Goal: Task Accomplishment & Management: Use online tool/utility

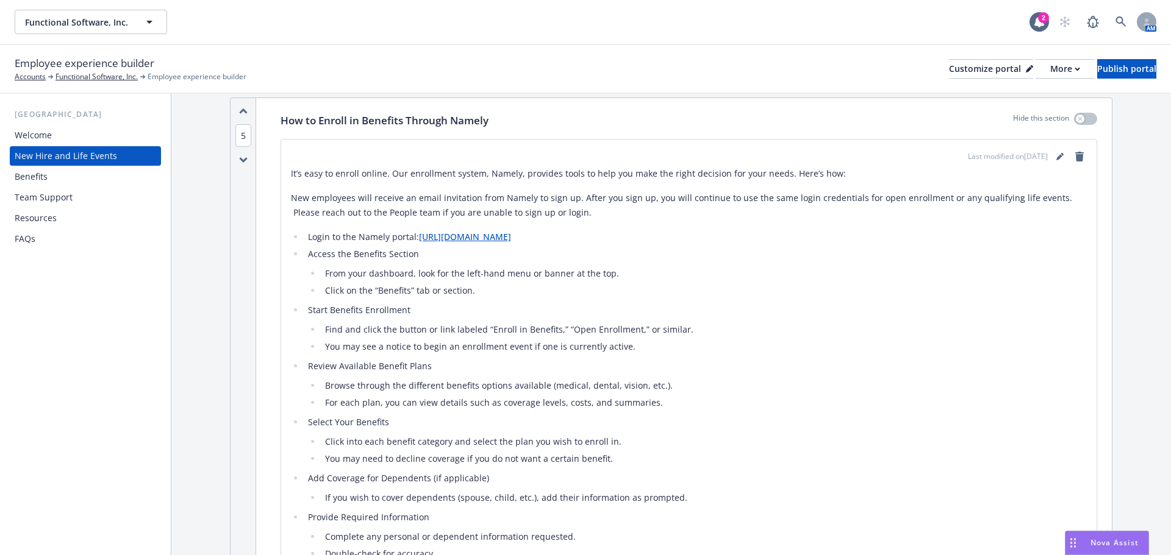
scroll to position [1098, 0]
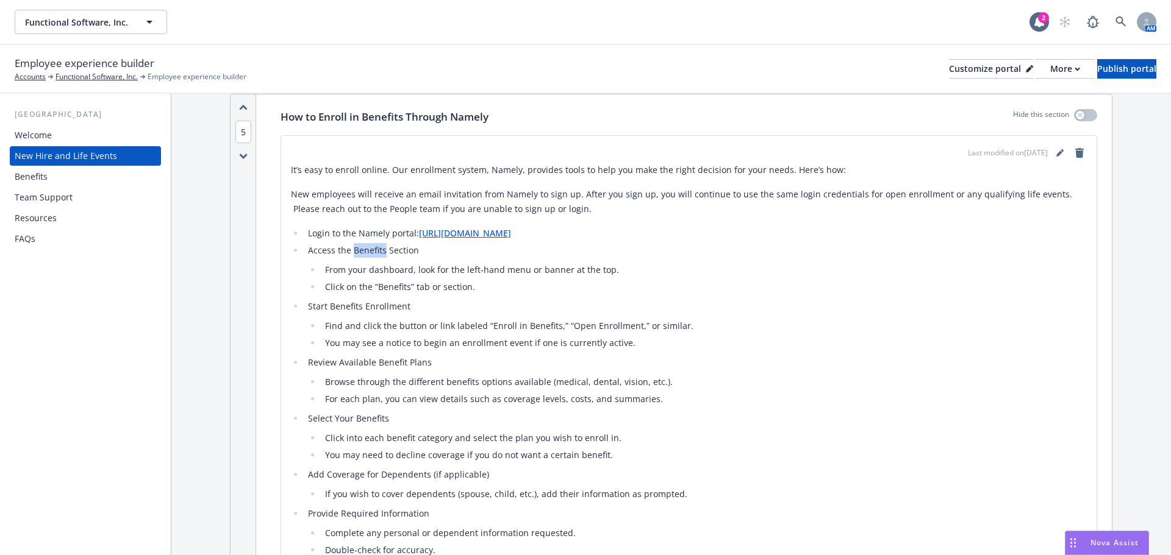
drag, startPoint x: 353, startPoint y: 251, endPoint x: 385, endPoint y: 250, distance: 31.7
click at [385, 250] on li "Access the Benefits Section From your dashboard, look for the left-hand menu or…" at bounding box center [695, 268] width 782 height 51
click at [1056, 151] on icon "editPencil" at bounding box center [1059, 152] width 7 height 7
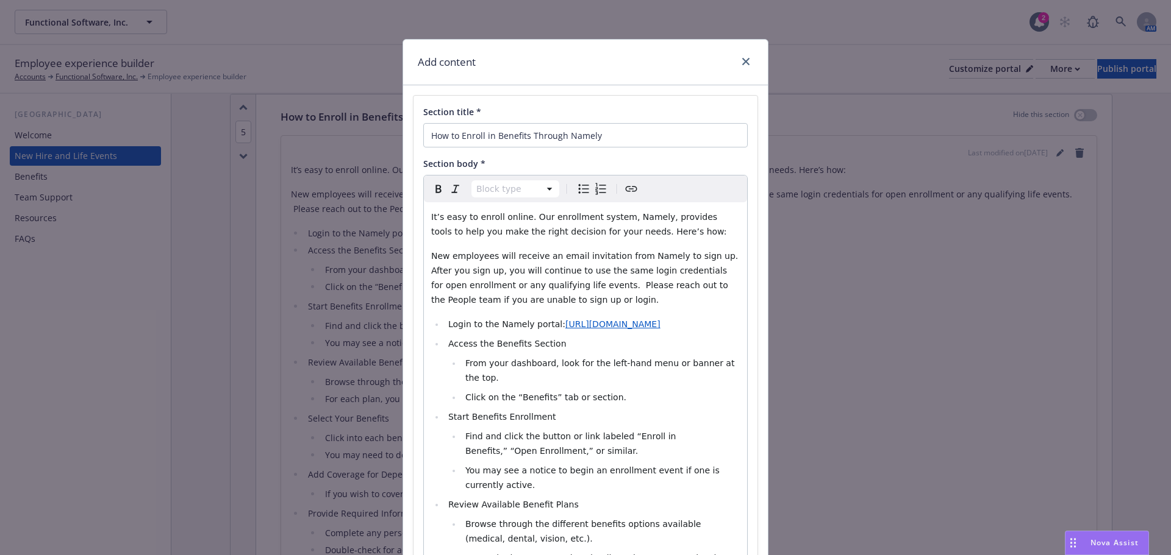
select select
click at [511, 393] on span "Click on the “Benefits” tab or section." at bounding box center [545, 398] width 161 height 10
click at [637, 390] on li "Click on the “View Benefits” tab or section." at bounding box center [601, 397] width 278 height 15
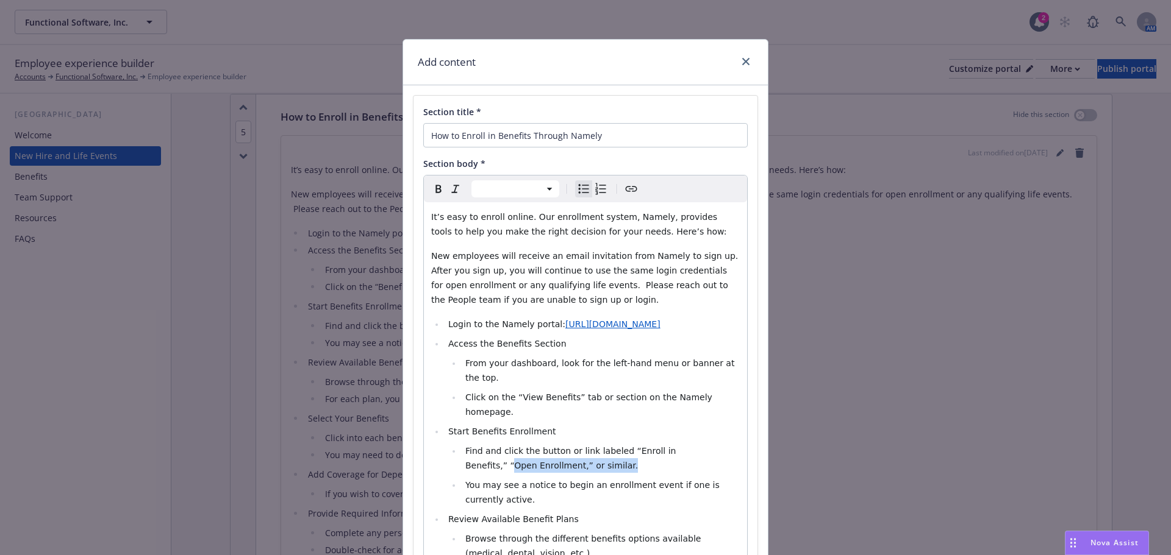
drag, startPoint x: 687, startPoint y: 420, endPoint x: 718, endPoint y: 436, distance: 34.4
click at [718, 444] on li "Find and click the button or link labeled “Enroll in Benefits,” “Open Enrollmen…" at bounding box center [601, 458] width 278 height 29
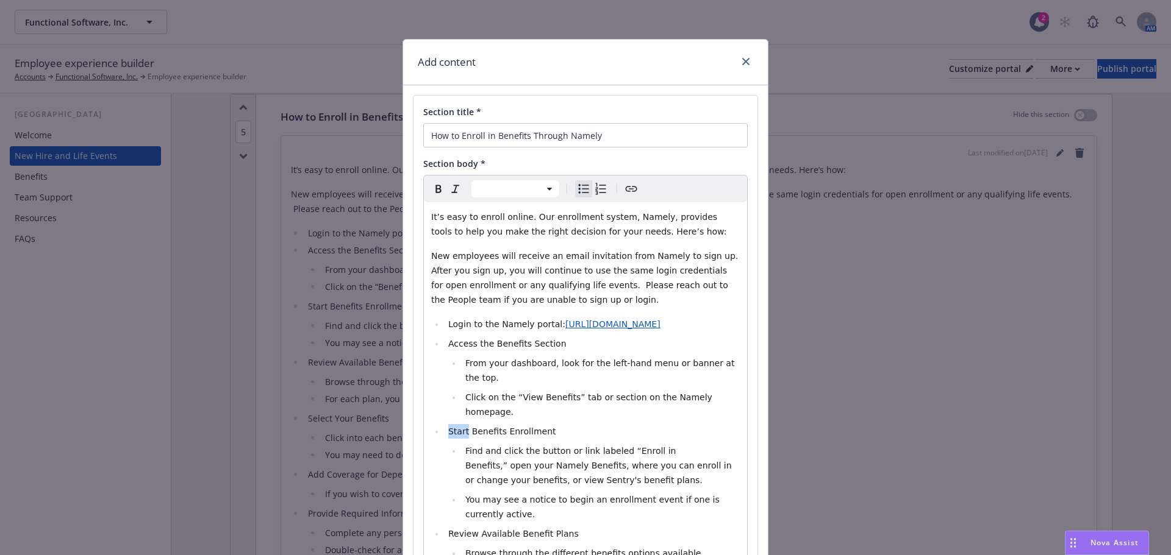
drag, startPoint x: 443, startPoint y: 401, endPoint x: 460, endPoint y: 408, distance: 18.3
click at [460, 427] on span "Start Benefits Enrollment" at bounding box center [502, 432] width 108 height 10
click at [617, 424] on li "Enroll In or Change Your Benefits Enrollment" at bounding box center [591, 431] width 295 height 15
drag, startPoint x: 460, startPoint y: 424, endPoint x: 715, endPoint y: 447, distance: 255.9
click at [715, 447] on li "Find and click the button or link labeled “Enroll in Benefits,” open your Namel…" at bounding box center [601, 466] width 278 height 44
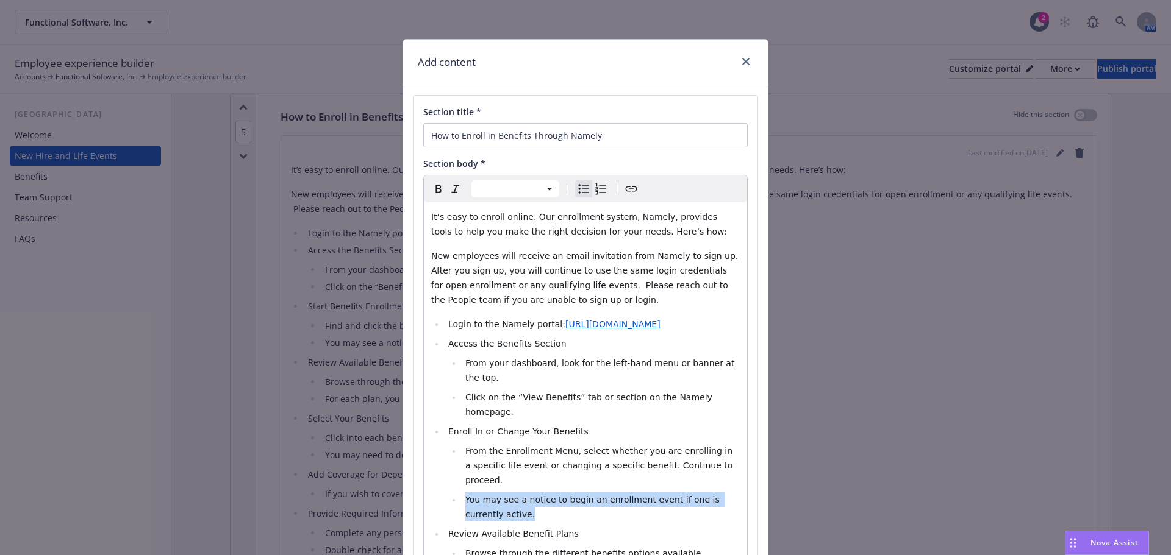
drag, startPoint x: 460, startPoint y: 451, endPoint x: 620, endPoint y: 467, distance: 160.6
click at [620, 493] on li "You may see a notice to begin an enrollment event if one is currently active." at bounding box center [601, 507] width 278 height 29
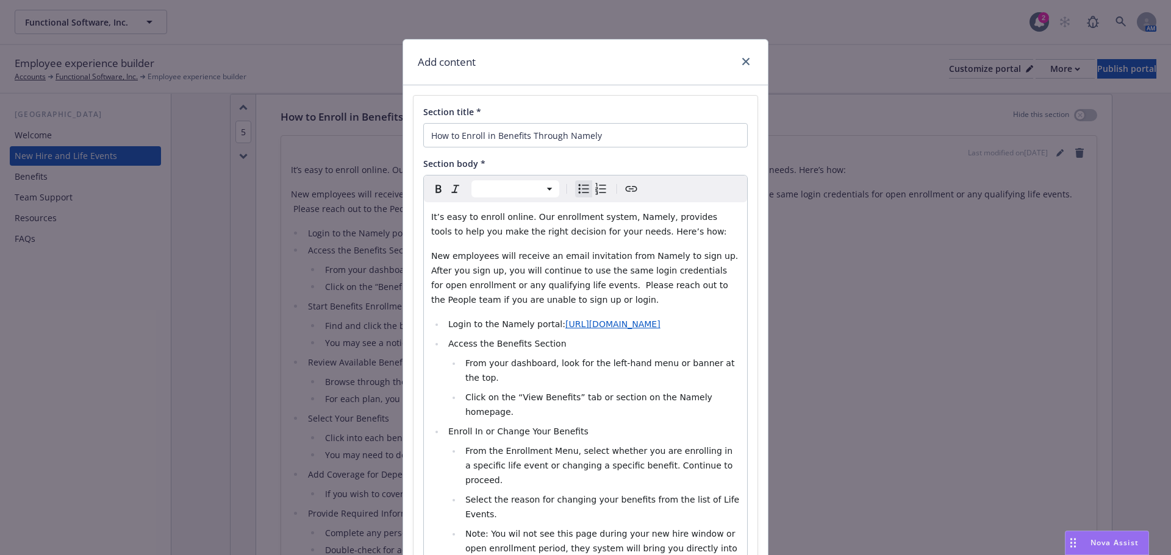
click at [510, 529] on span "Note: You wil not see this page during your new hire window or open enrollment …" at bounding box center [602, 548] width 274 height 39
click at [593, 529] on span "Note: You will not see this page during your new hire window or open enrollment…" at bounding box center [602, 548] width 275 height 39
click at [537, 527] on li "Note: You will not see this page during your new hire window or open enrollment…" at bounding box center [601, 549] width 278 height 44
click at [731, 493] on li "Select the reason for changing your benefits from the list of Life Events." at bounding box center [601, 507] width 278 height 29
drag, startPoint x: 484, startPoint y: 490, endPoint x: 520, endPoint y: 515, distance: 43.8
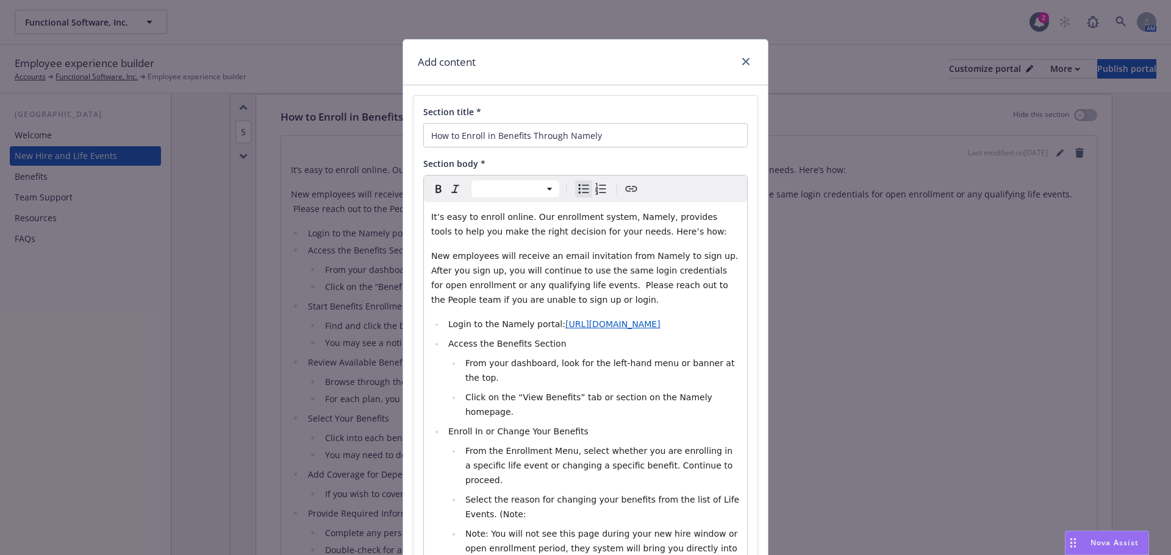
click at [520, 527] on li "Note: You will not see this page during your new hire window or open enrollment…" at bounding box center [601, 549] width 278 height 44
copy span "You will not see this page during your new hire window or open enrollment perio…"
click at [489, 493] on li "Select the reason for changing your benefits from the list of Life Events. (Not…" at bounding box center [601, 507] width 278 height 29
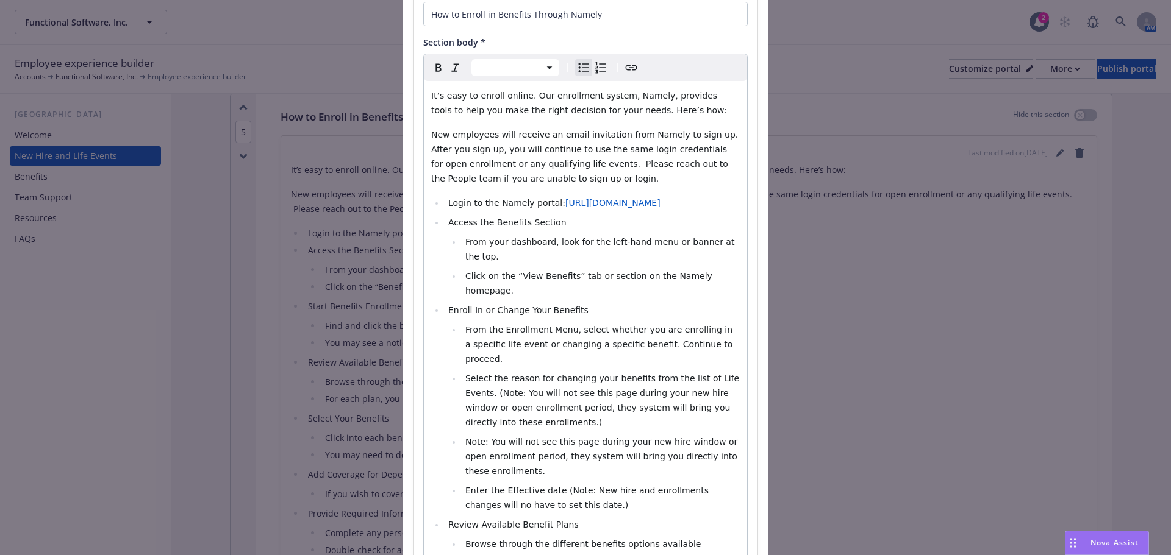
scroll to position [122, 0]
drag, startPoint x: 460, startPoint y: 398, endPoint x: 529, endPoint y: 424, distance: 73.7
click at [529, 434] on li "Note: You will not see this page during your new hire window or open enrollment…" at bounding box center [601, 456] width 278 height 44
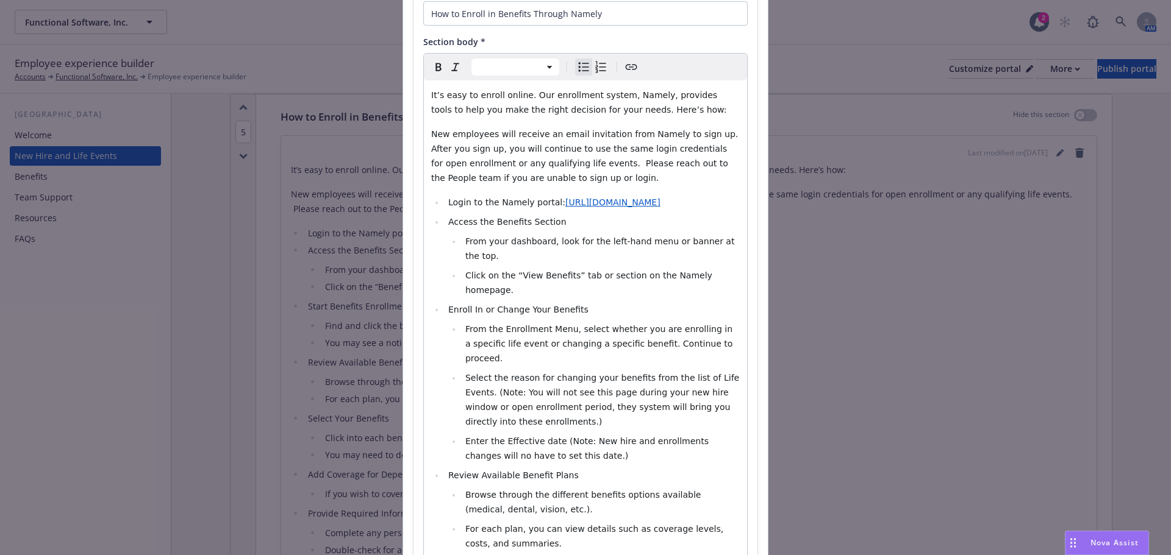
click at [465, 373] on span "Select the reason for changing your benefits from the list of Life Events. (Not…" at bounding box center [603, 400] width 277 height 54
drag, startPoint x: 480, startPoint y: 349, endPoint x: 460, endPoint y: 351, distance: 20.8
click at [462, 371] on li "Select the reason for changing your benefits from the list of Life Events. Note…" at bounding box center [601, 400] width 278 height 59
click at [433, 70] on icon "button" at bounding box center [438, 67] width 15 height 15
click at [526, 490] on span "Browse through the different benefits options available (medical, dental, visio…" at bounding box center [584, 502] width 238 height 24
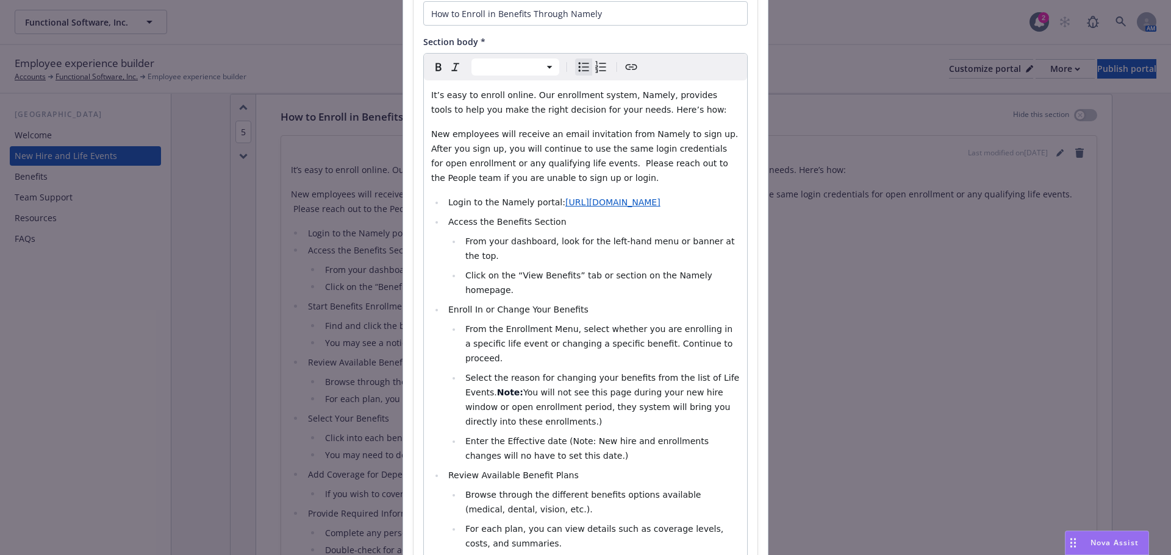
click at [552, 437] on span "Enter the Effective date (Note: New hire and enrollments changes will no have t…" at bounding box center [588, 449] width 246 height 24
click at [547, 437] on span "Enter the Effective date Note: New hire and enrollments changes will no have to…" at bounding box center [586, 449] width 243 height 24
drag, startPoint x: 484, startPoint y: 351, endPoint x: 461, endPoint y: 349, distance: 23.2
click at [462, 371] on li "Select the reason for changing your benefits from the list of Life Events. Note…" at bounding box center [601, 400] width 278 height 59
click at [431, 61] on icon "button" at bounding box center [438, 67] width 15 height 15
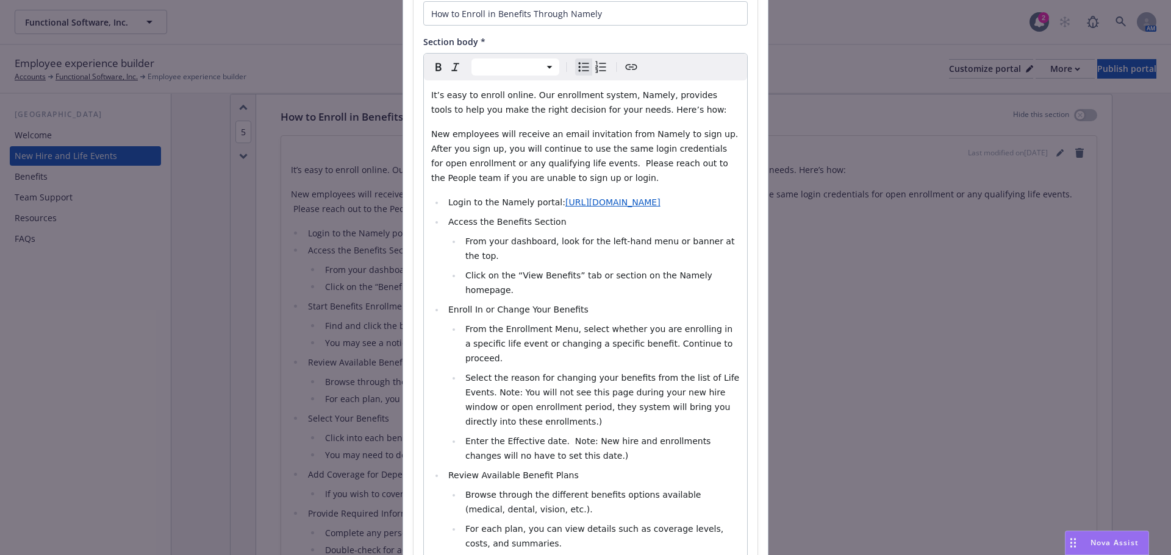
click at [618, 524] on span "For each plan, you can view details such as coverage levels, costs, and summari…" at bounding box center [595, 536] width 261 height 24
click at [518, 382] on li "Select the reason for changing your benefits from the list of Life Events. Note…" at bounding box center [601, 400] width 278 height 59
click at [560, 434] on li "Enter the Effective date. Note: New hire and enrollments changes will no have t…" at bounding box center [601, 448] width 278 height 29
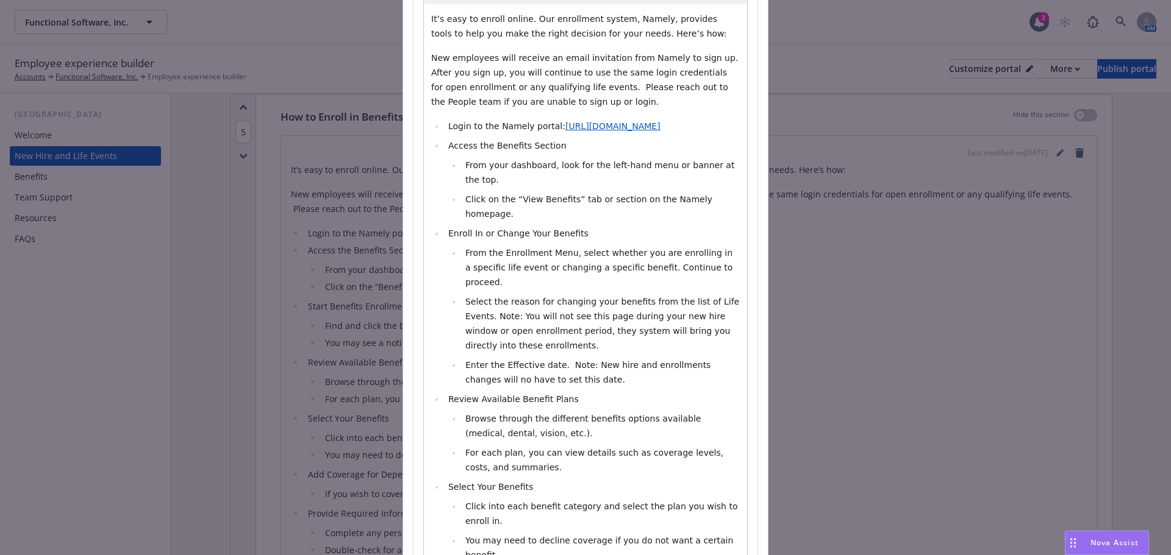
scroll to position [244, 0]
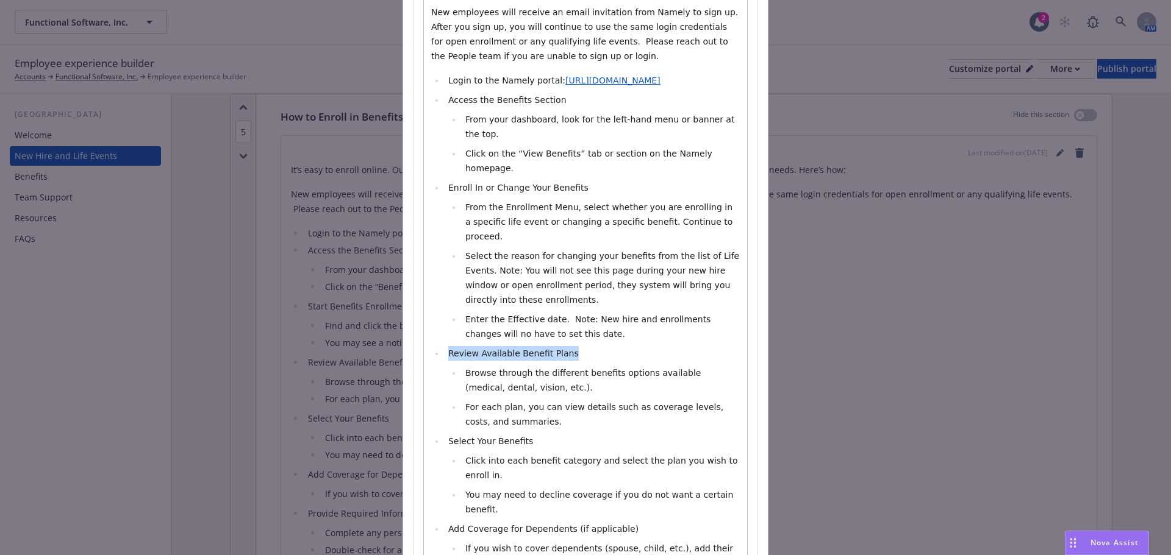
drag, startPoint x: 441, startPoint y: 308, endPoint x: 565, endPoint y: 313, distance: 123.3
click at [565, 346] on li "Review Available Benefit Plans" at bounding box center [591, 353] width 295 height 15
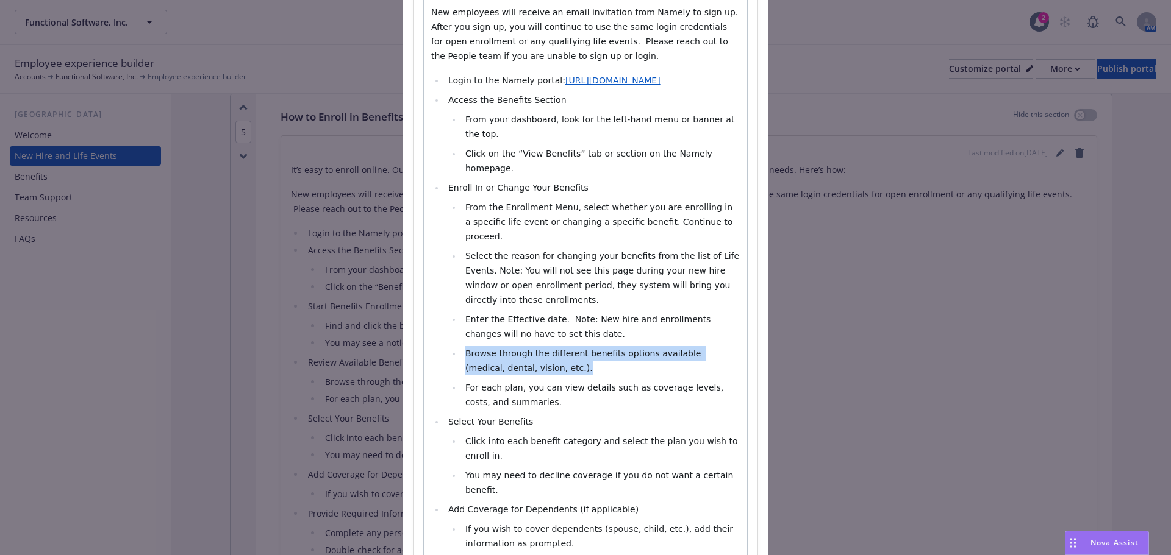
drag, startPoint x: 459, startPoint y: 309, endPoint x: 526, endPoint y: 321, distance: 68.2
click at [526, 346] on li "Browse through the different benefits options available (medical, dental, visio…" at bounding box center [601, 360] width 278 height 29
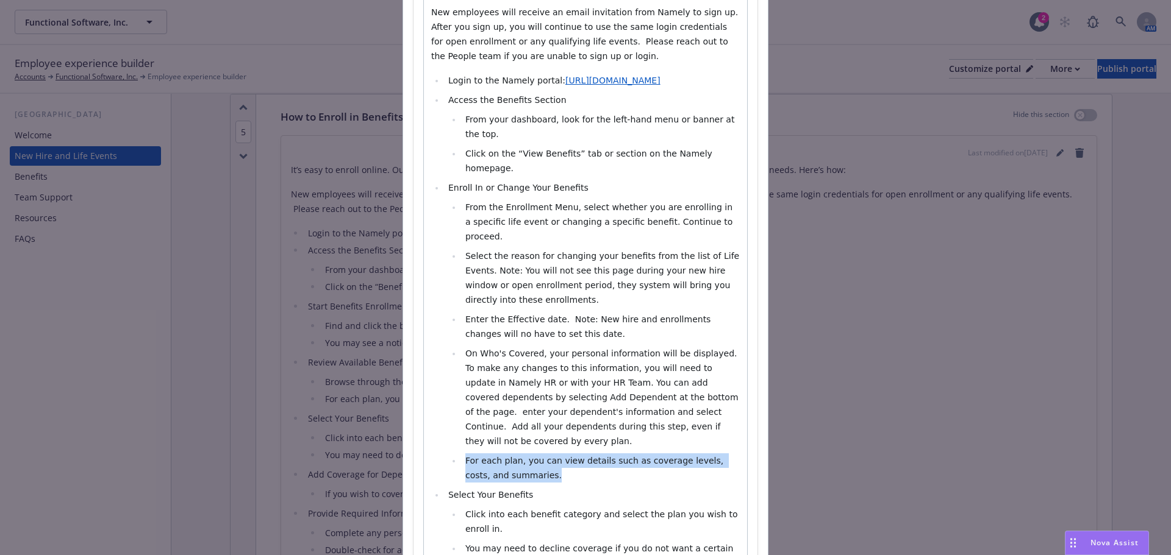
drag, startPoint x: 460, startPoint y: 402, endPoint x: 514, endPoint y: 413, distance: 54.9
click at [514, 454] on li "For each plan, you can view details such as coverage levels, costs, and summari…" at bounding box center [601, 468] width 278 height 29
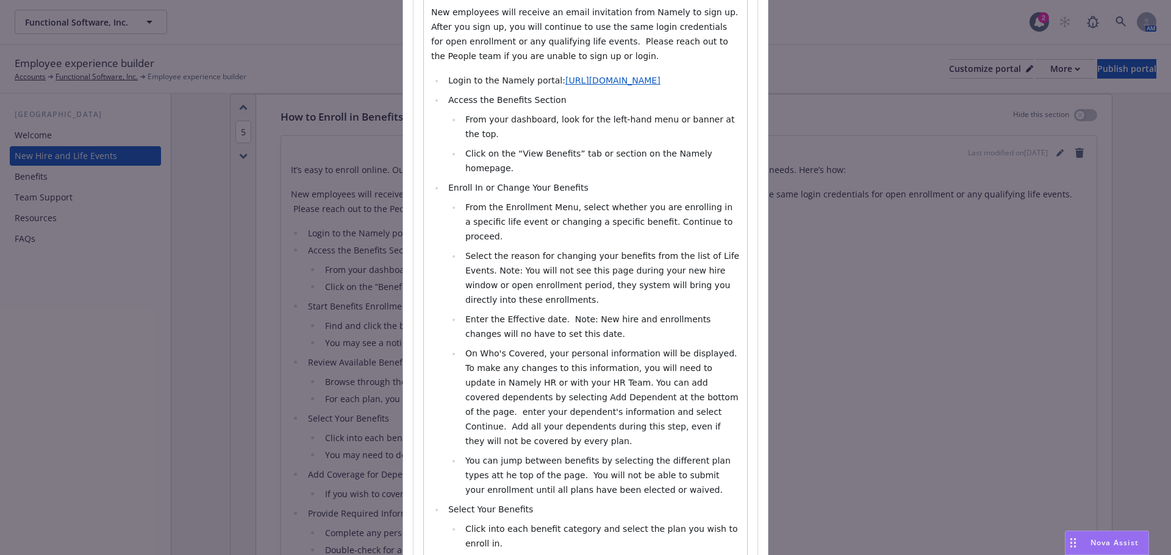
click at [729, 456] on span "You can jump between benefits by selecting the different plan types att he top …" at bounding box center [599, 475] width 268 height 39
click at [465, 456] on span "You can jump between benefits by selecting the different plan types at he top o…" at bounding box center [602, 475] width 275 height 39
drag, startPoint x: 444, startPoint y: 450, endPoint x: 560, endPoint y: 452, distance: 115.3
click at [560, 502] on li "Select Your Benefits" at bounding box center [591, 509] width 295 height 15
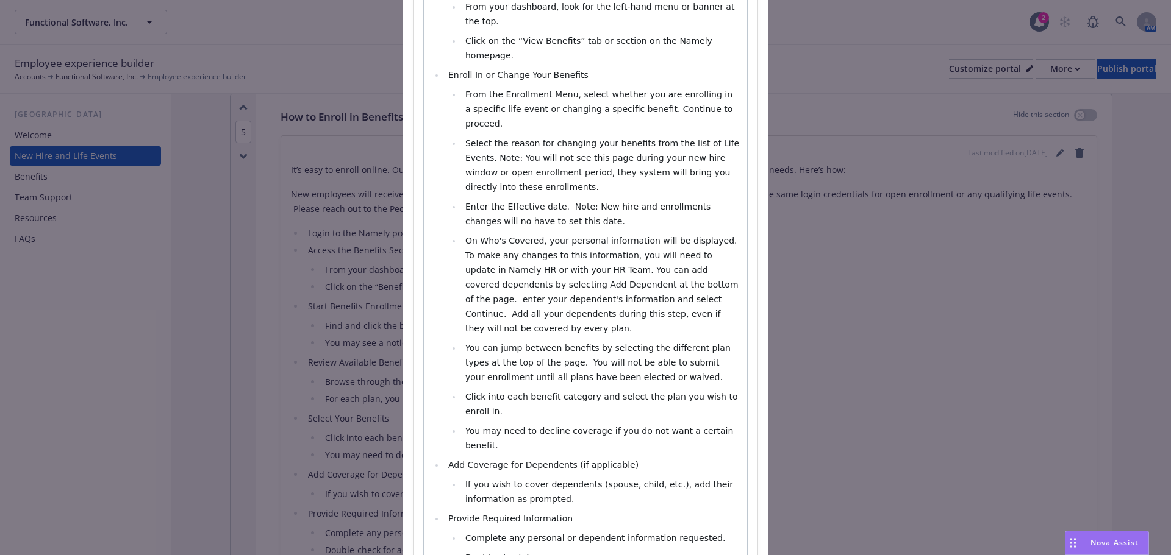
scroll to position [366, 0]
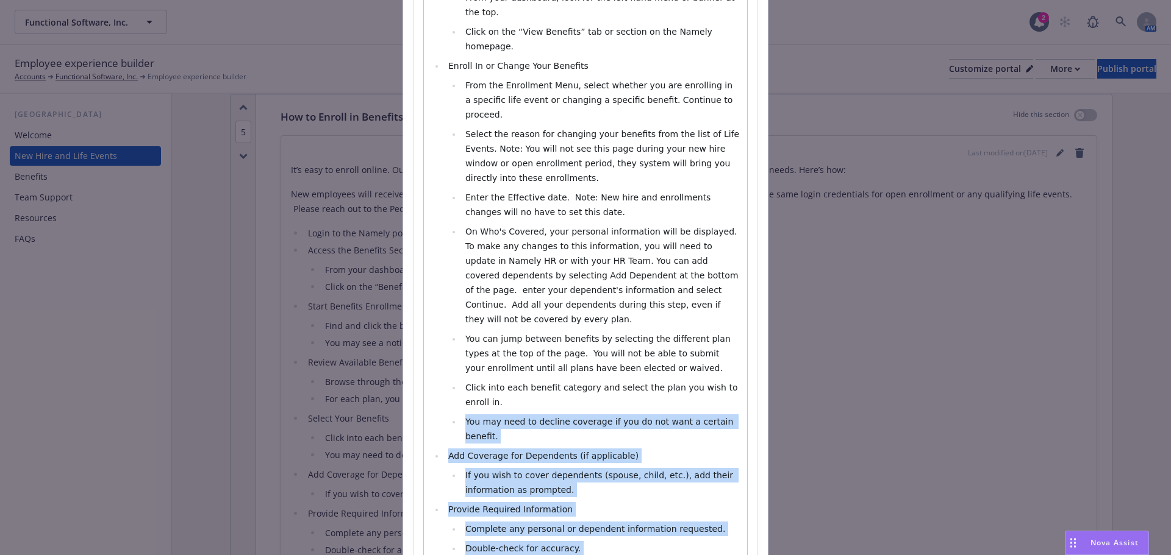
drag, startPoint x: 462, startPoint y: 350, endPoint x: 644, endPoint y: 524, distance: 252.3
click at [644, 524] on ul "Login to the Namely portal: https://namely.com/login/ Access the Benefits Secti…" at bounding box center [585, 346] width 309 height 790
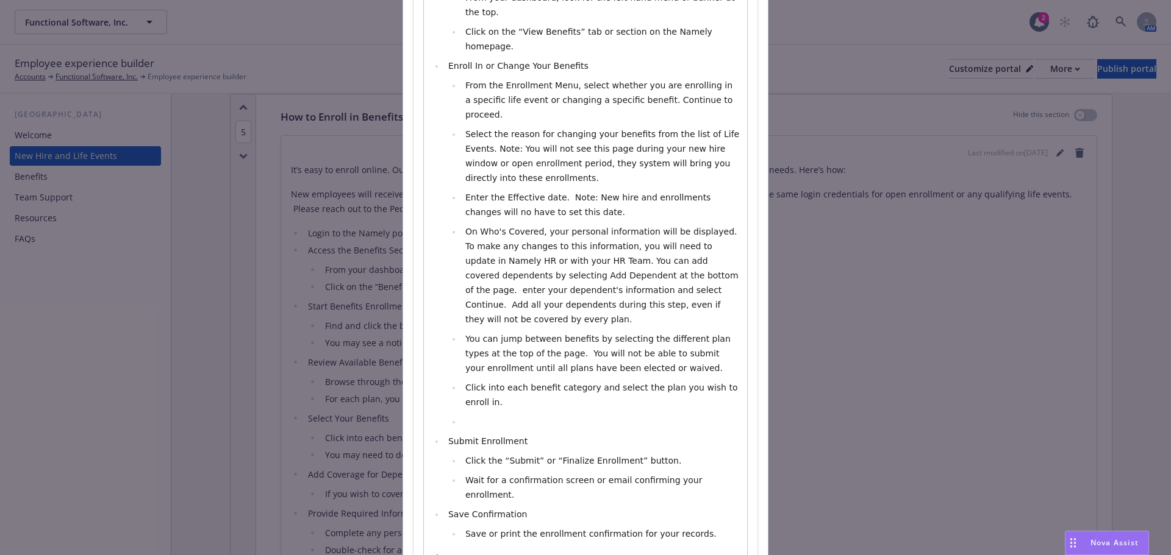
select select "paragraph"
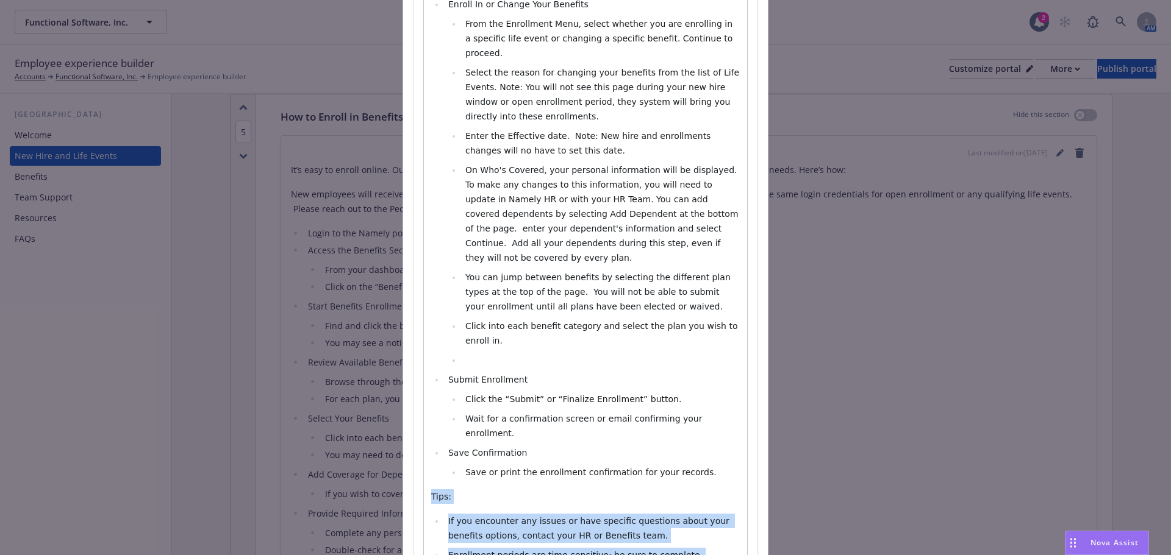
scroll to position [441, 0]
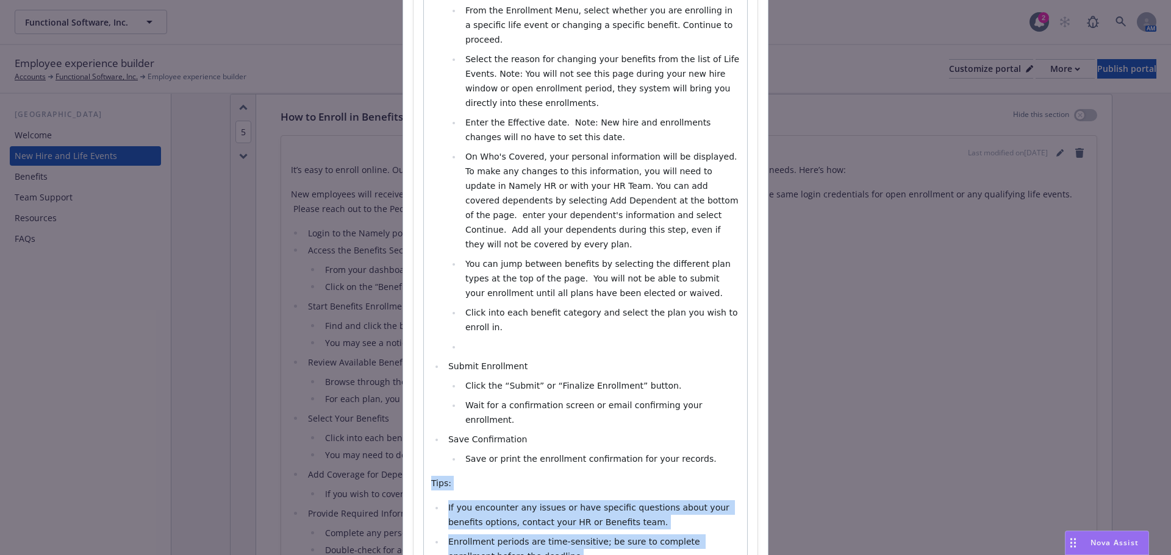
drag, startPoint x: 426, startPoint y: 469, endPoint x: 540, endPoint y: 476, distance: 114.8
click at [540, 476] on div "It’s easy to enroll online. Our enrollment system, Namely, provides tools to he…" at bounding box center [585, 179] width 323 height 834
click at [515, 476] on p "Tips:" at bounding box center [585, 483] width 309 height 15
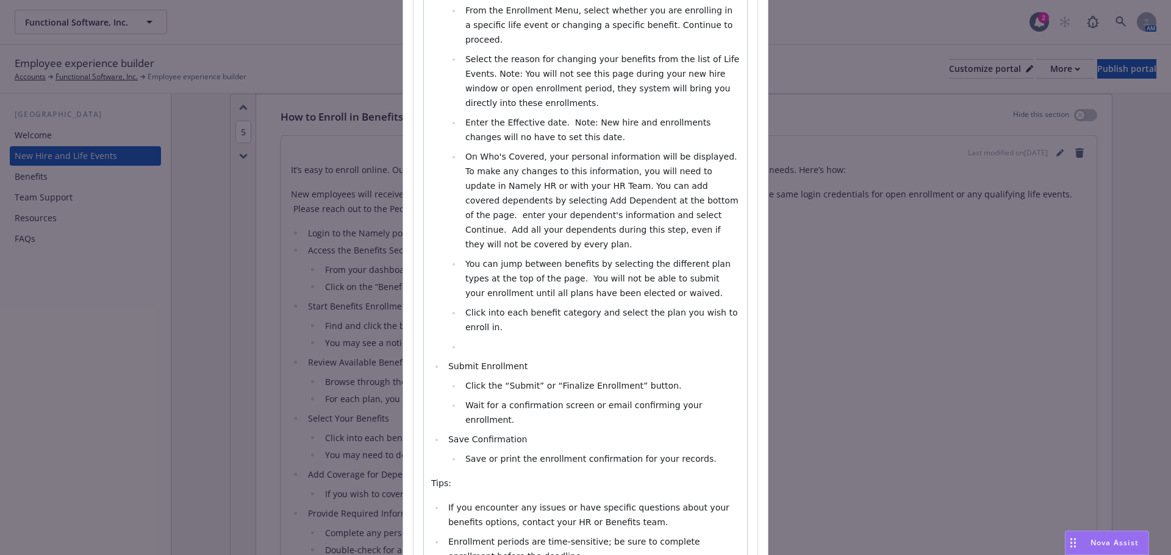
select select
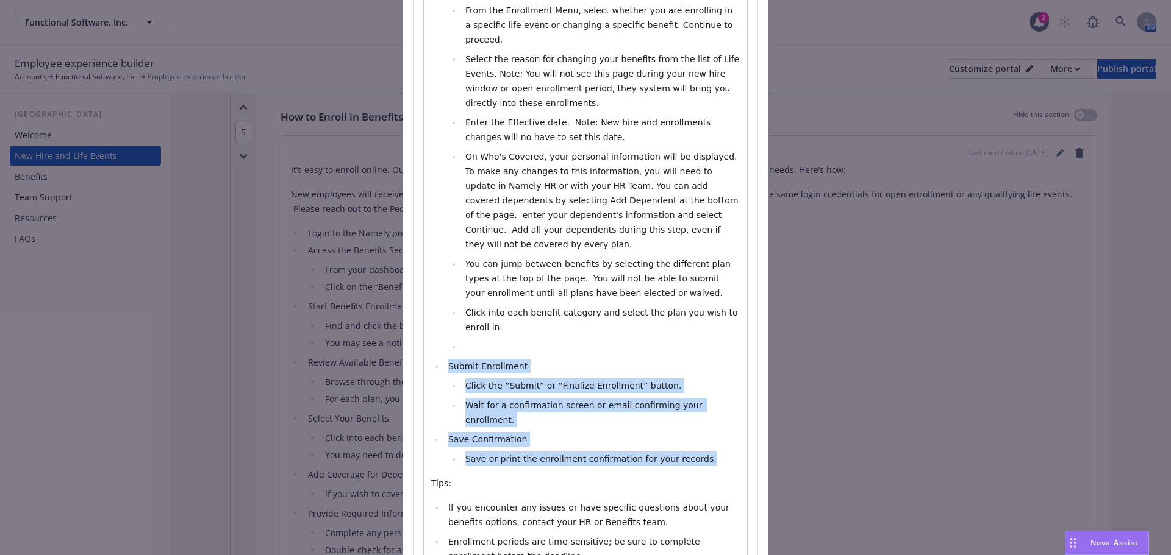
drag, startPoint x: 444, startPoint y: 291, endPoint x: 693, endPoint y: 370, distance: 260.9
click at [693, 370] on ul "Login to the Namely portal: https://namely.com/login/ Access the Benefits Secti…" at bounding box center [585, 171] width 309 height 590
click at [560, 381] on span "Click the “Submit” or “Finalize Enrollment” button." at bounding box center [573, 386] width 216 height 10
click at [501, 379] on li "Click the “Submit” or “Finalize Enrollment” button." at bounding box center [601, 386] width 278 height 15
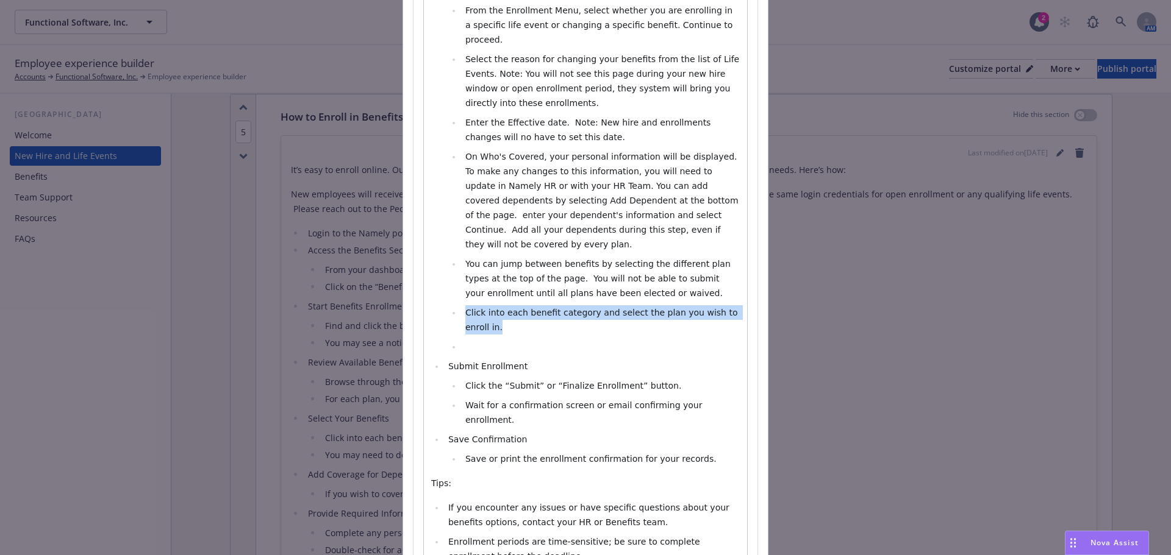
drag, startPoint x: 459, startPoint y: 254, endPoint x: 743, endPoint y: 256, distance: 284.8
click at [743, 256] on div "Section title * How to Enroll in Benefits Through Namely Section body * Paragra…" at bounding box center [585, 130] width 344 height 951
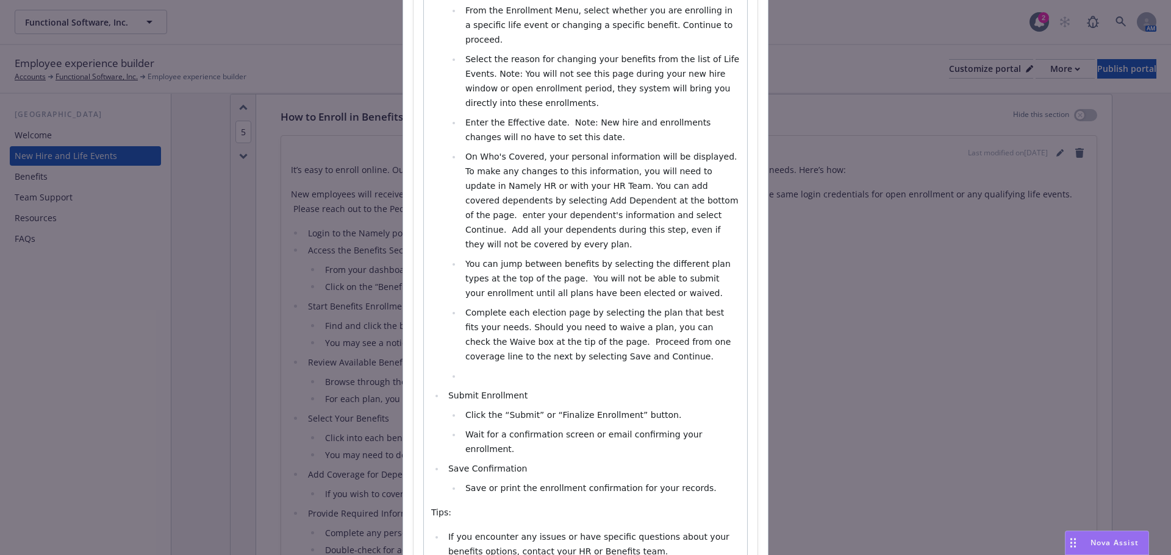
click at [483, 369] on li "editable markdown" at bounding box center [601, 376] width 278 height 15
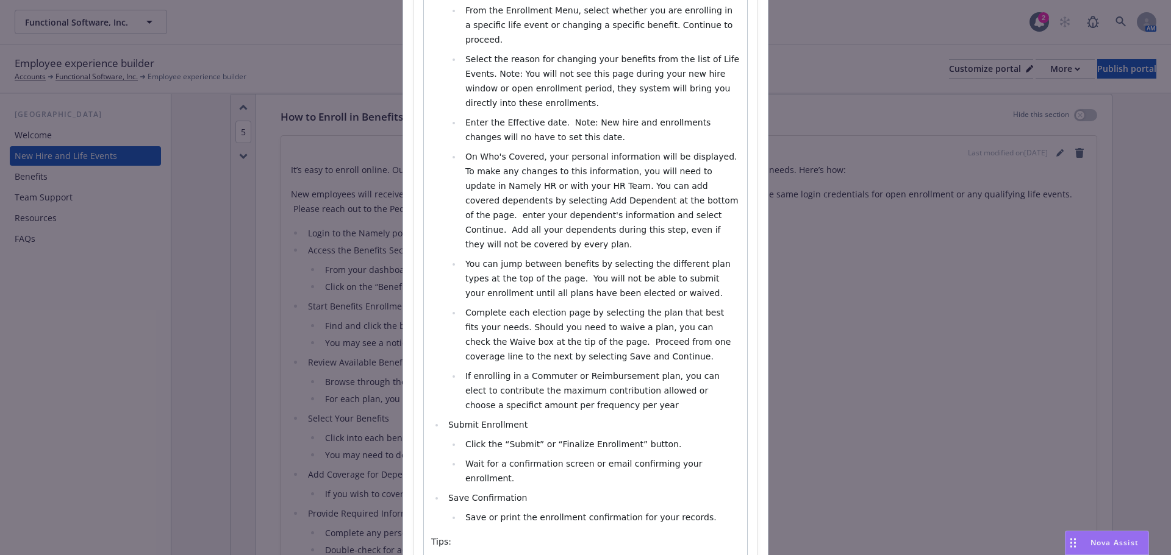
click at [715, 371] on span "If enrolling in a Commuter or Reimbursement plan, you can elect to contribute t…" at bounding box center [593, 390] width 257 height 39
click at [604, 369] on li "If enrolling in a Commuter or Reimbursement plan, you can elect to contribute t…" at bounding box center [601, 391] width 278 height 44
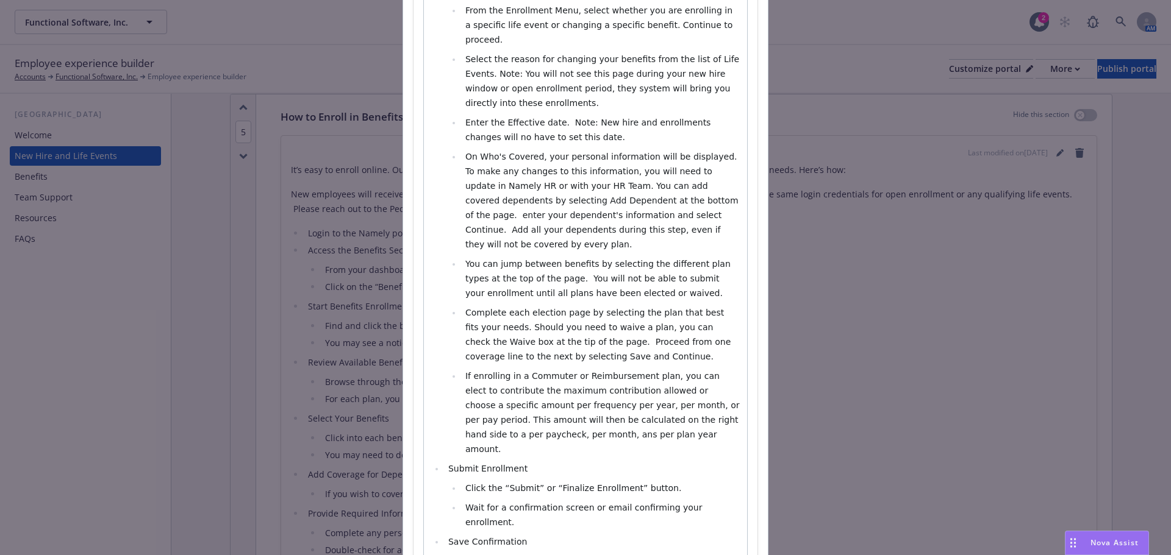
drag, startPoint x: 518, startPoint y: 380, endPoint x: 524, endPoint y: 353, distance: 27.4
click at [518, 377] on span "If enrolling in a Commuter or Reimbursement plan, you can elect to contribute t…" at bounding box center [603, 412] width 277 height 83
drag, startPoint x: 441, startPoint y: 397, endPoint x: 526, endPoint y: 400, distance: 84.8
click at [526, 462] on li "Submit Enrollment" at bounding box center [591, 469] width 295 height 15
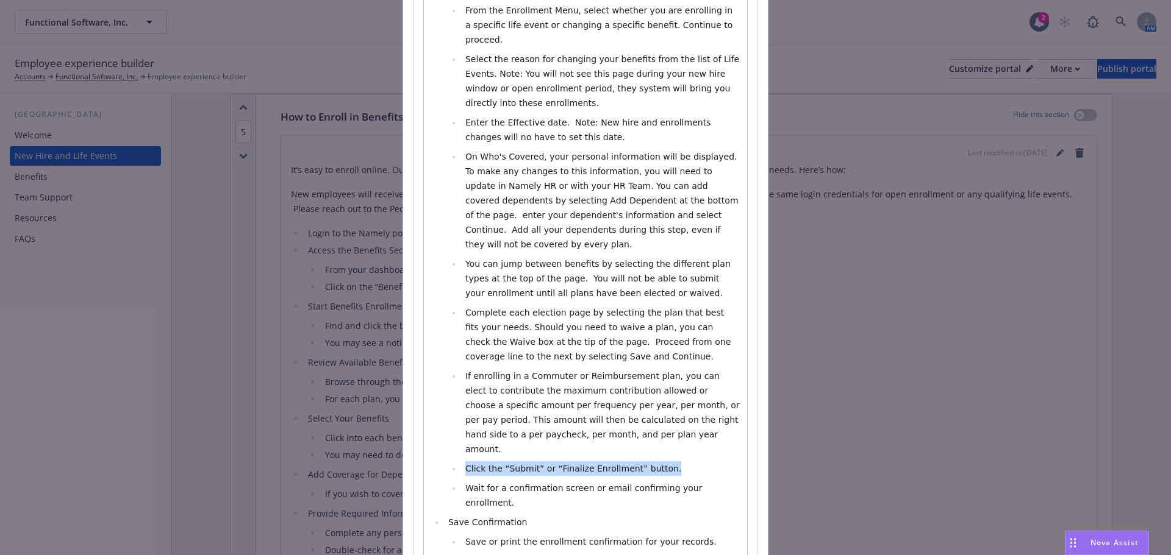
drag, startPoint x: 462, startPoint y: 394, endPoint x: 663, endPoint y: 398, distance: 200.6
click at [663, 462] on li "Click the “Submit” or “Finalize Enrollment” button." at bounding box center [601, 469] width 278 height 15
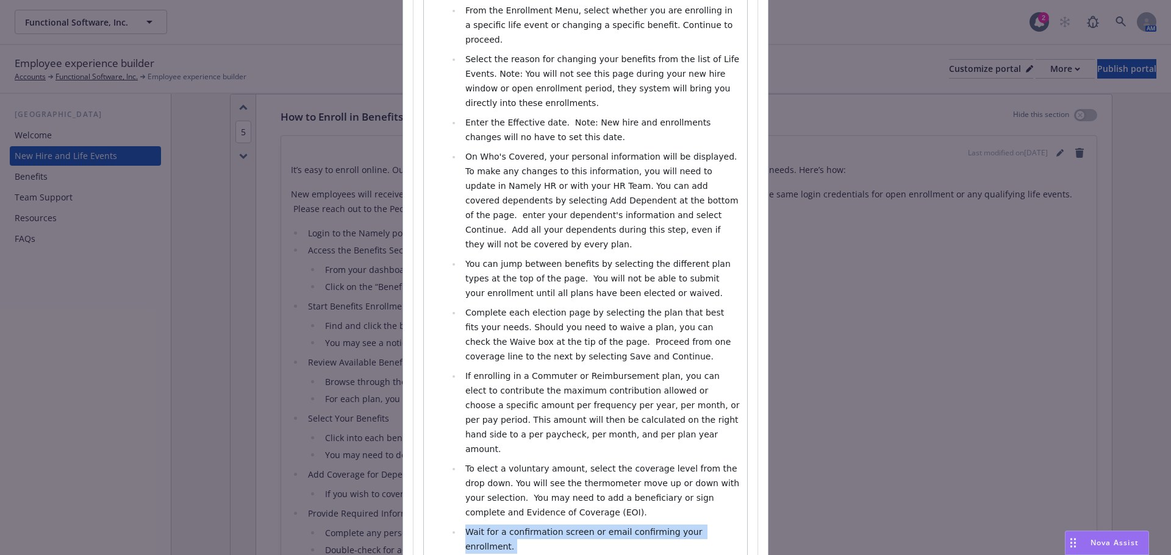
drag, startPoint x: 460, startPoint y: 459, endPoint x: 744, endPoint y: 501, distance: 287.2
click at [744, 501] on div "Section title * How to Enroll in Benefits Through Namely Section body * Paragra…" at bounding box center [585, 194] width 344 height 1078
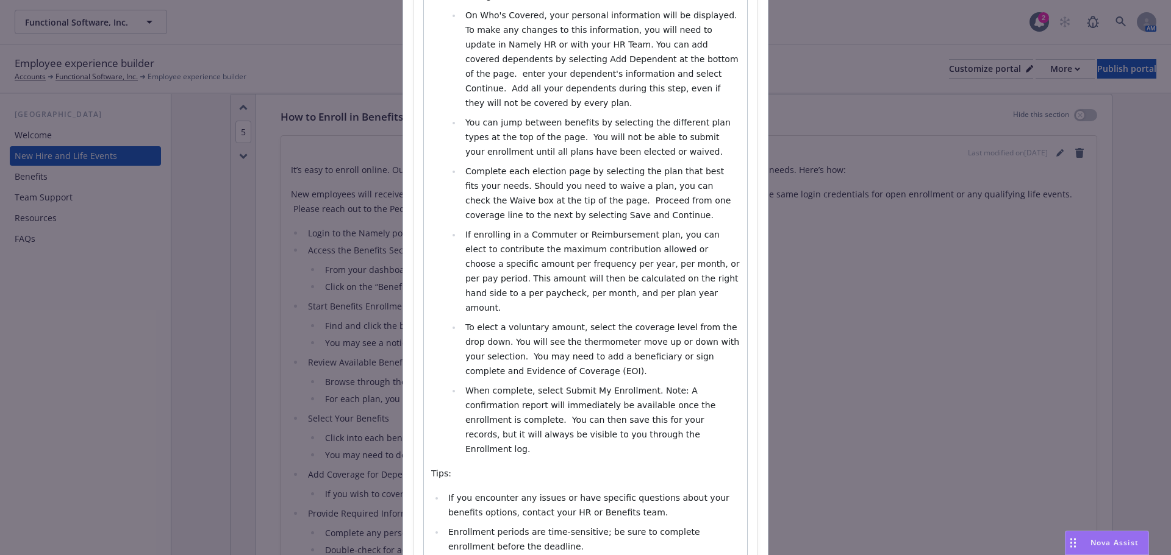
scroll to position [640, 0]
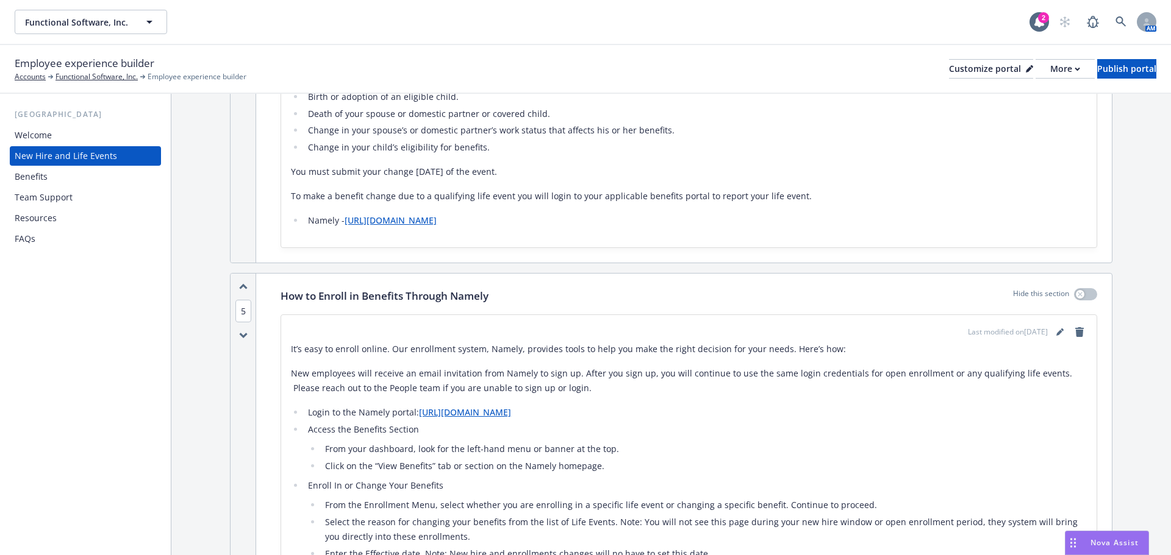
scroll to position [915, 0]
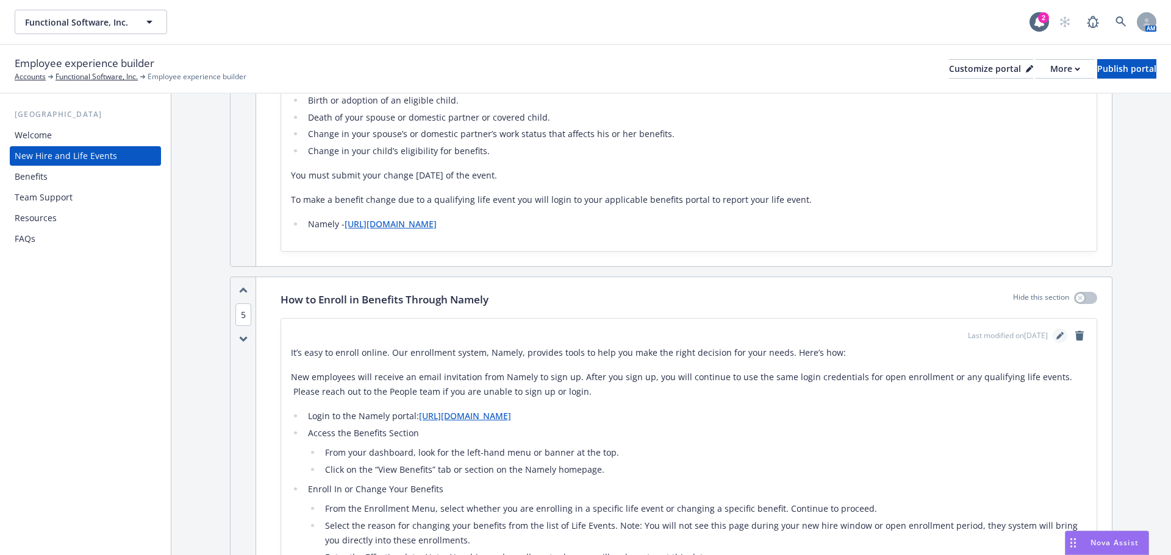
click at [1056, 334] on icon "editPencil" at bounding box center [1059, 335] width 7 height 7
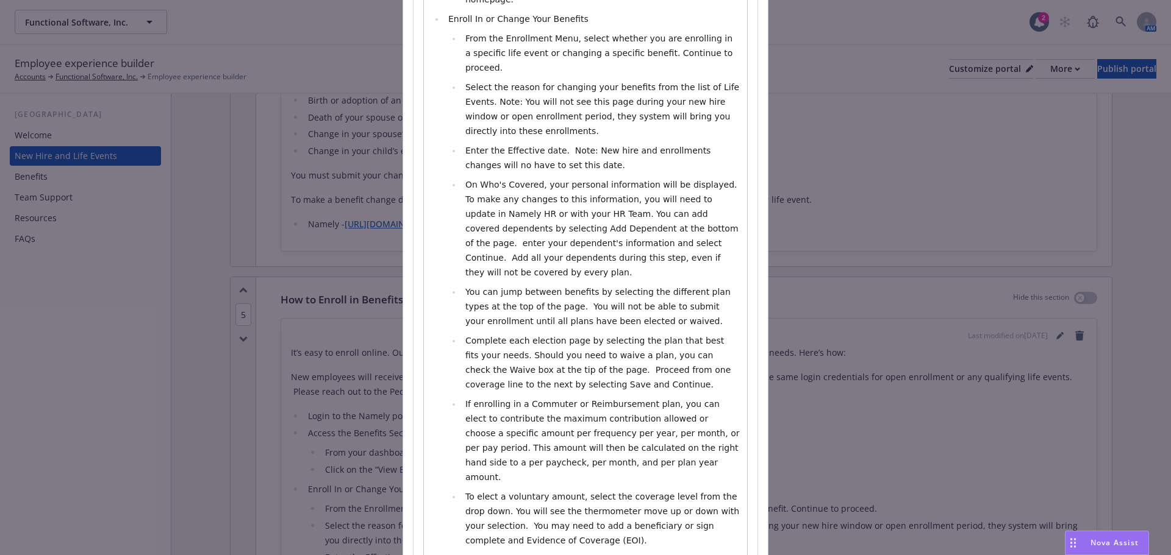
scroll to position [427, 0]
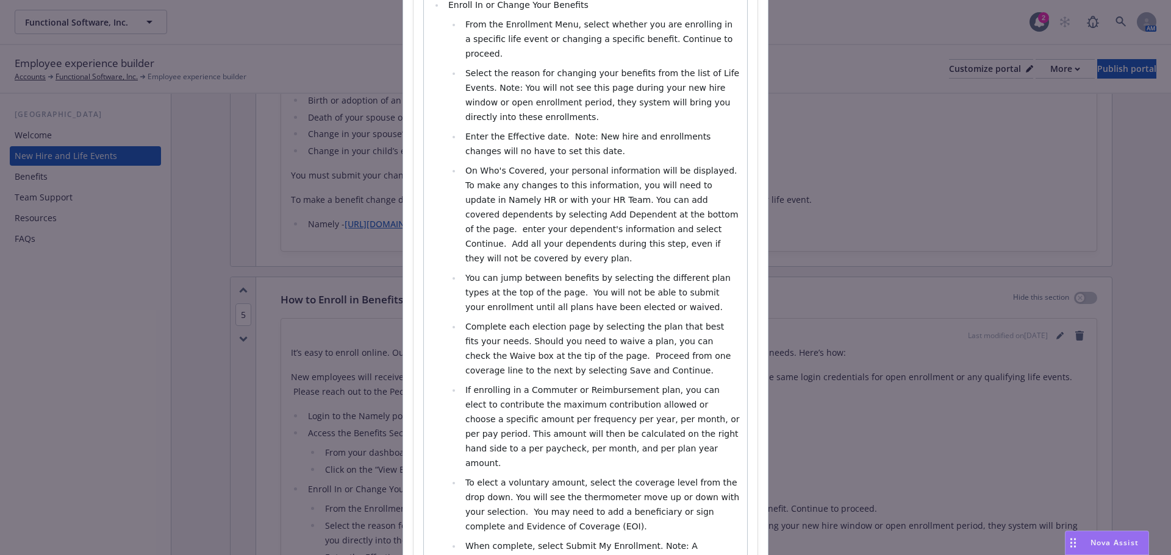
select select
click at [625, 394] on li "If enrolling in a Commuter or Reimbursement plan, you can elect to contribute t…" at bounding box center [601, 427] width 278 height 88
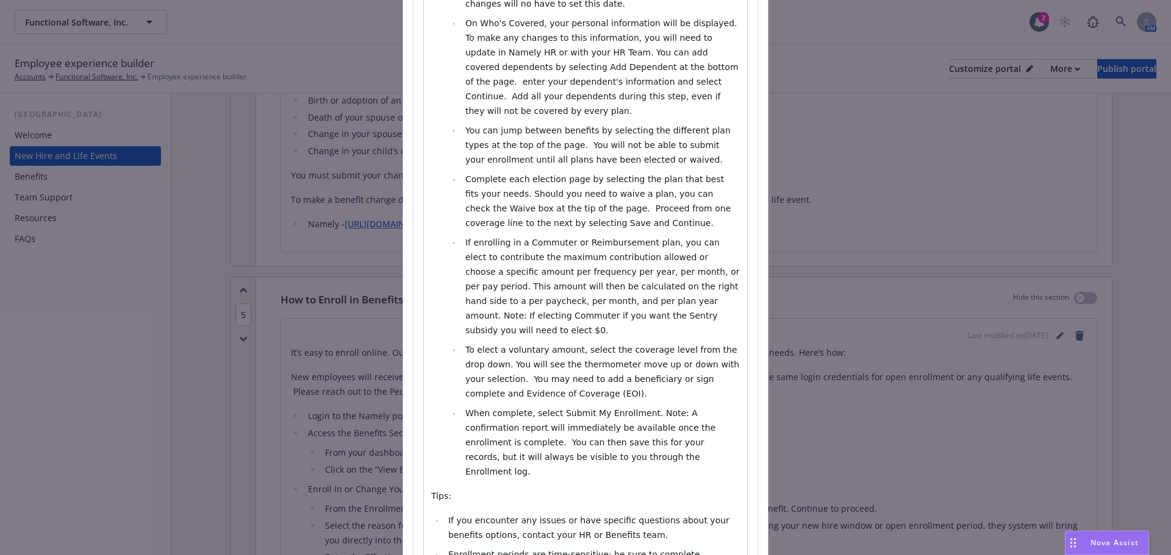
scroll to position [654, 0]
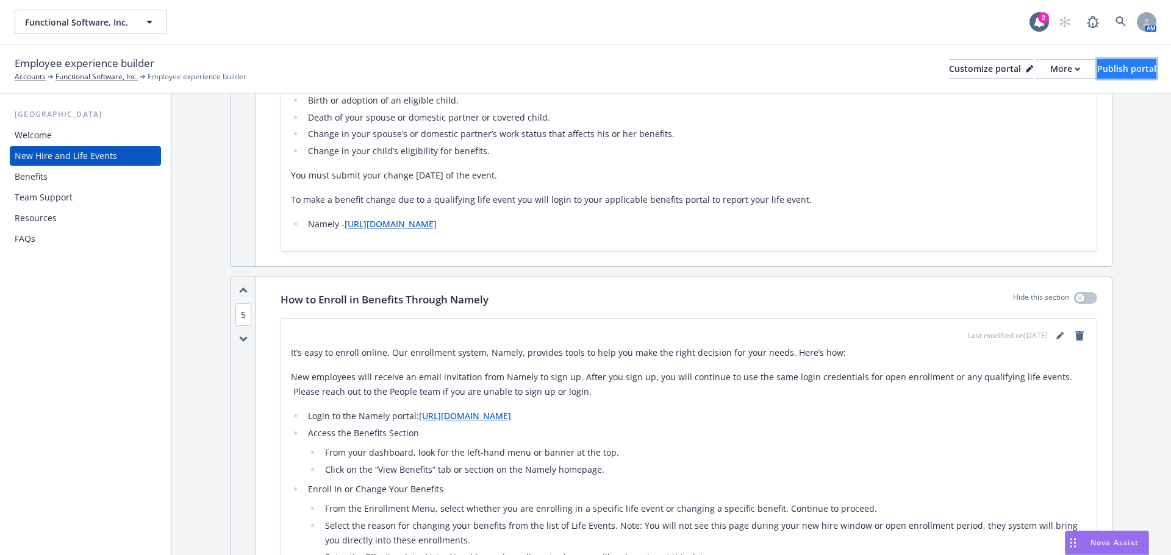
click at [1097, 68] on div "Publish portal" at bounding box center [1126, 69] width 59 height 18
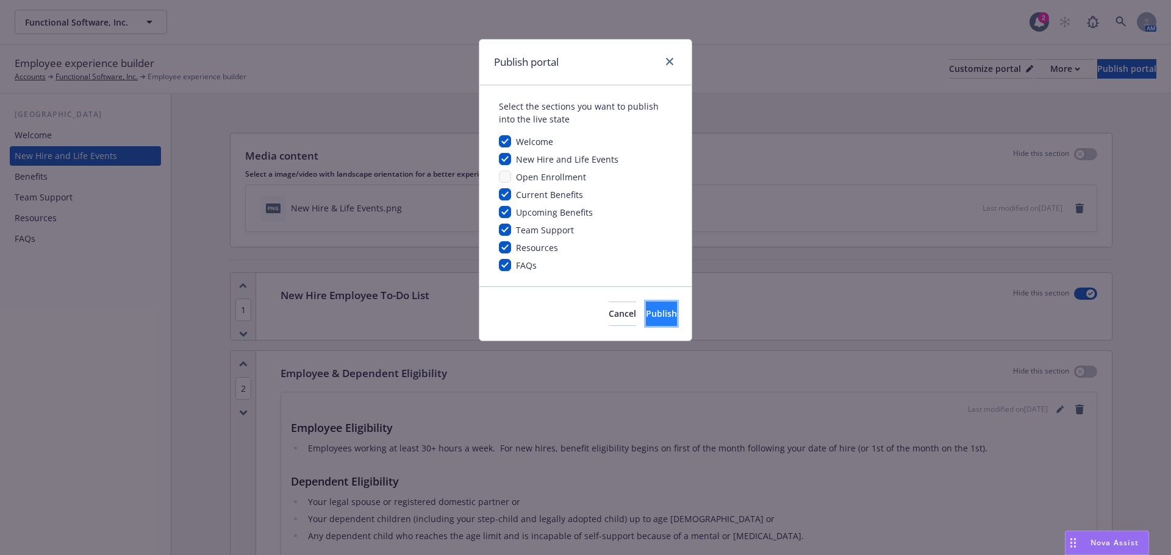
click at [660, 321] on button "Publish" at bounding box center [661, 314] width 31 height 24
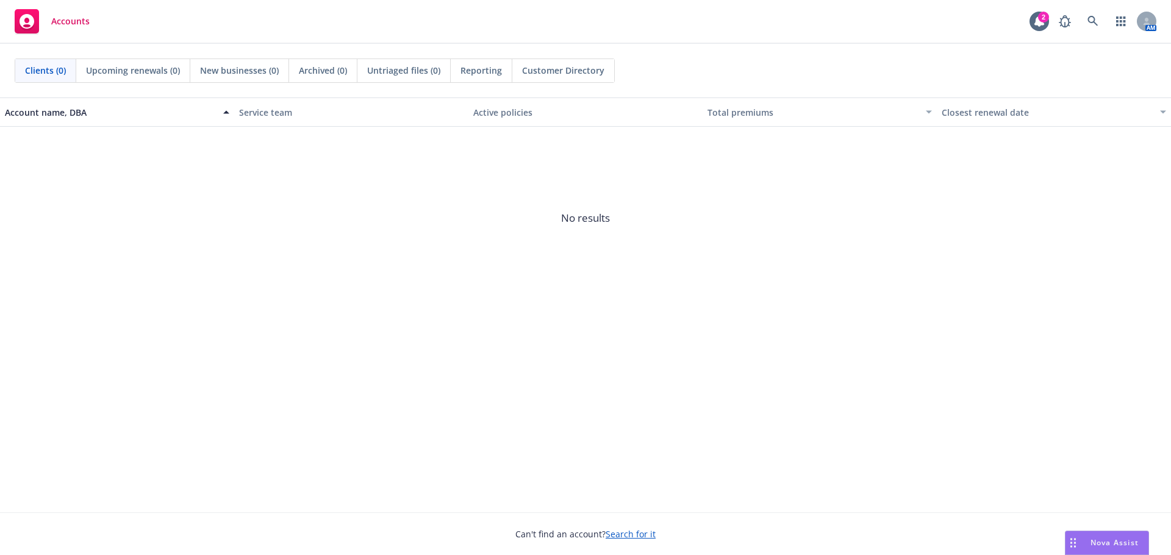
click at [619, 535] on link "Search for it" at bounding box center [630, 535] width 50 height 12
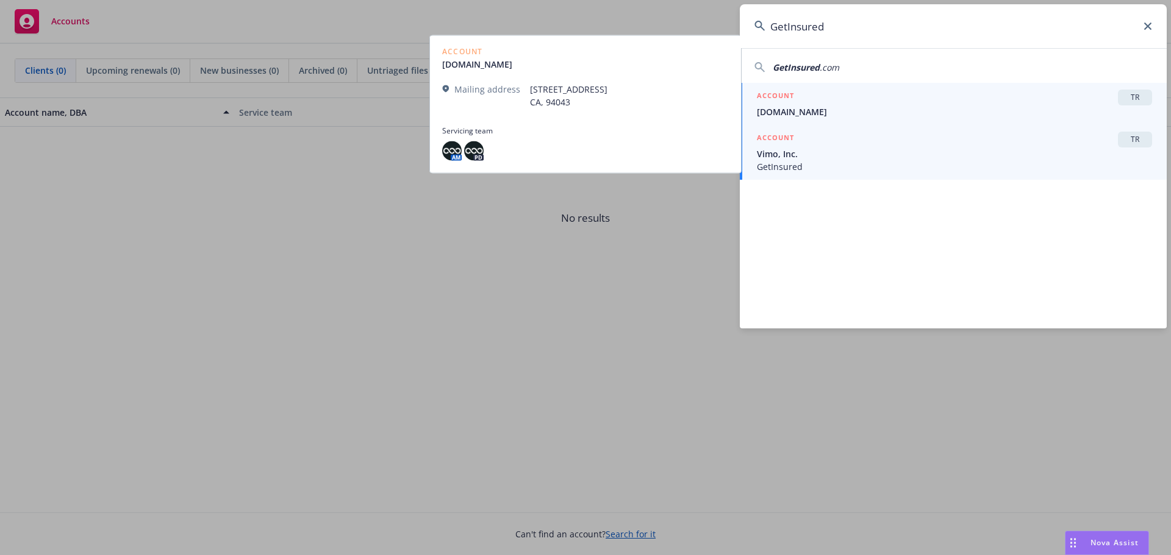
type input "GetInsured"
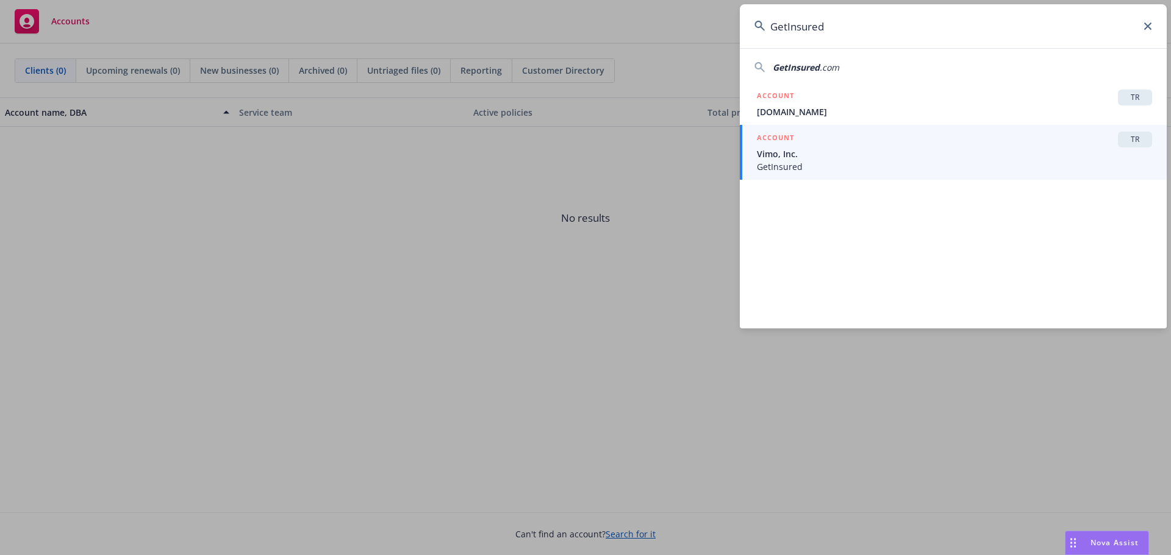
click at [1131, 142] on span "TR" at bounding box center [1135, 139] width 24 height 11
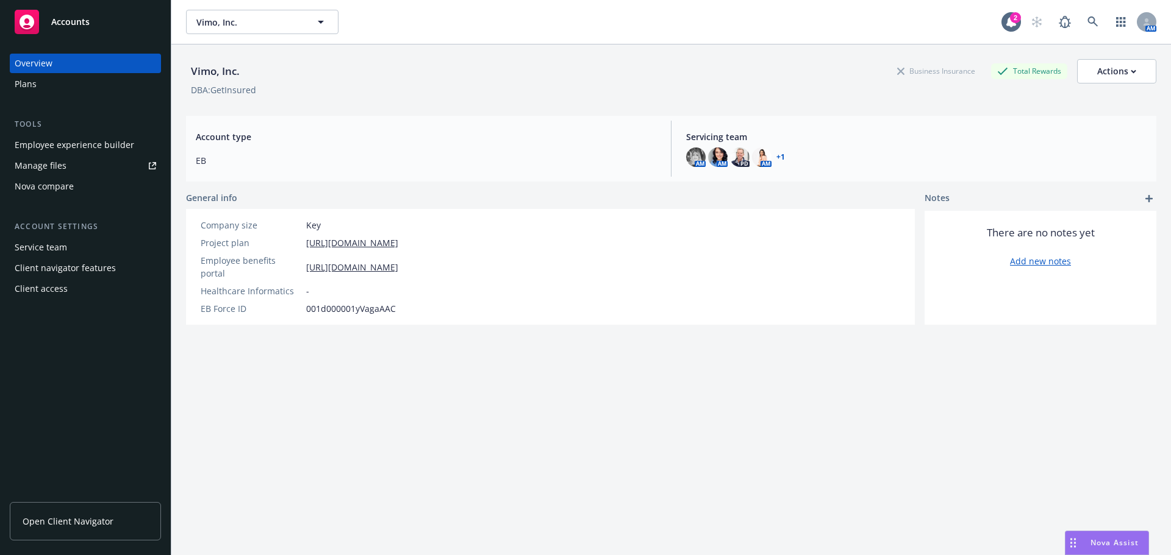
click at [63, 163] on div "Manage files" at bounding box center [41, 166] width 52 height 20
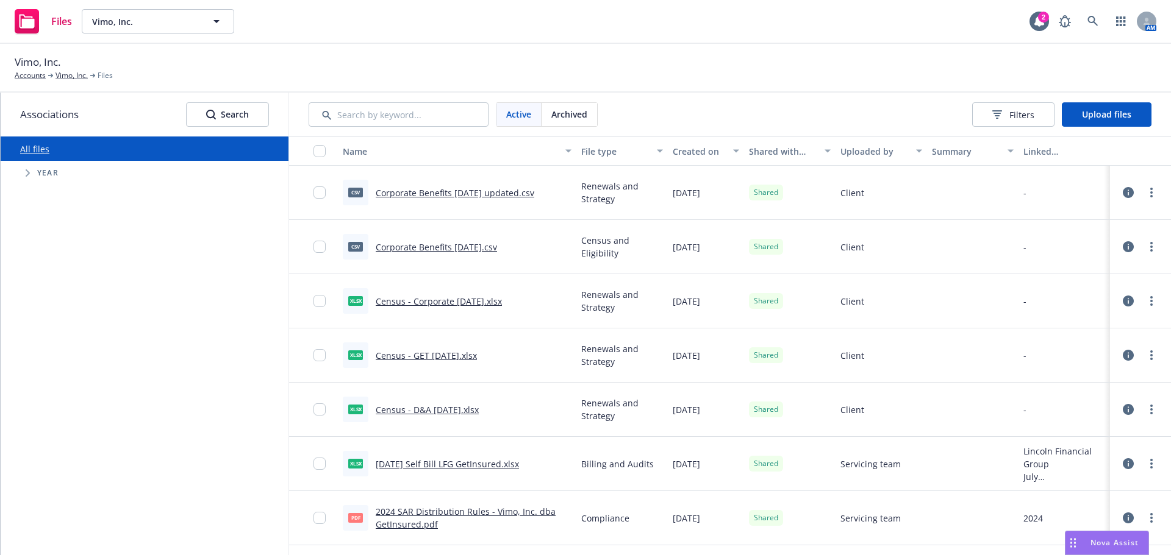
click at [431, 193] on link "Corporate Benefits [DATE] updated.csv" at bounding box center [455, 193] width 159 height 12
